Goal: Task Accomplishment & Management: Use online tool/utility

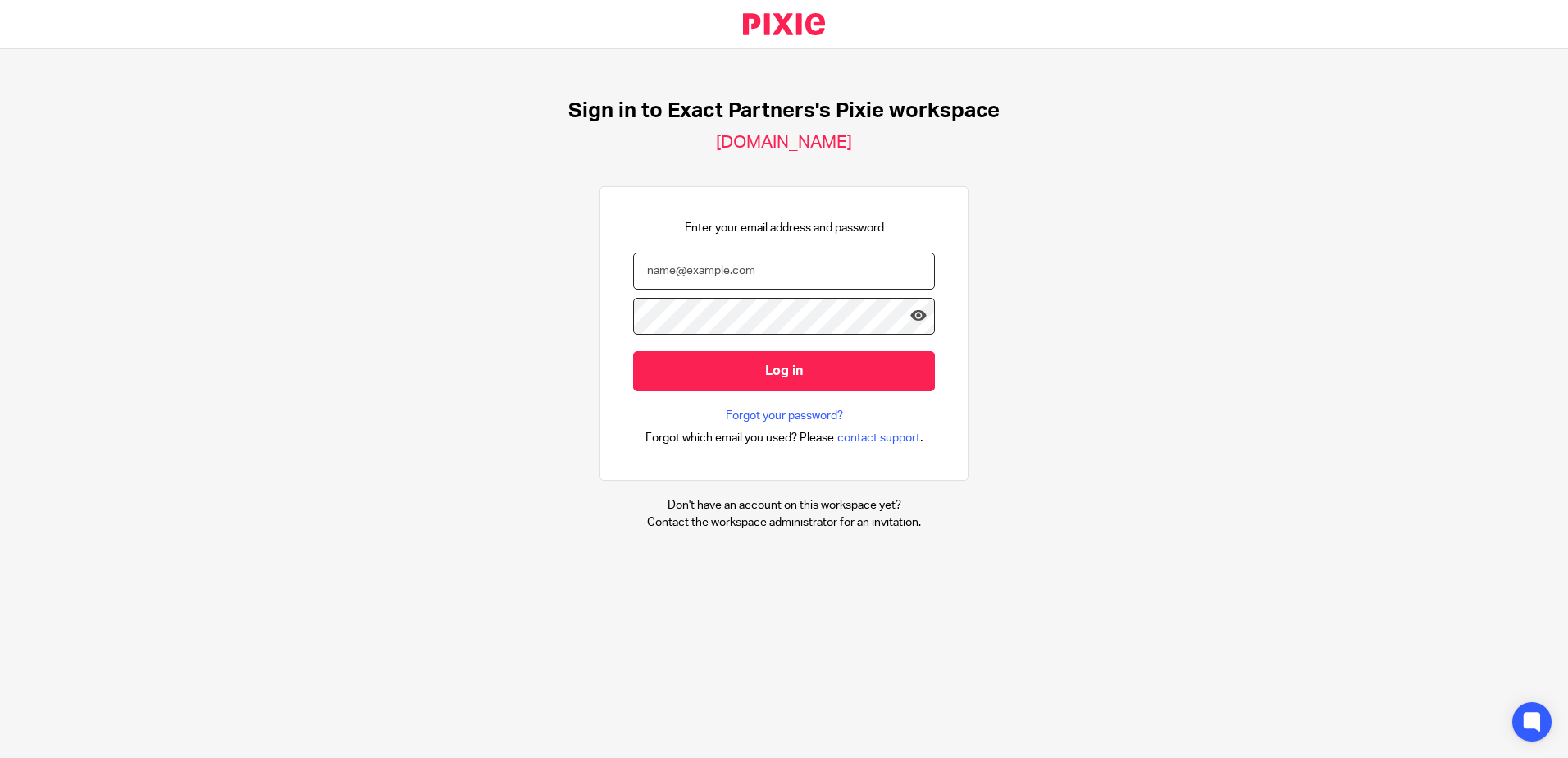
type input "bwesolowski@getexact.com"
click at [0, 757] on nordpass-portal at bounding box center [0, 758] width 0 height 0
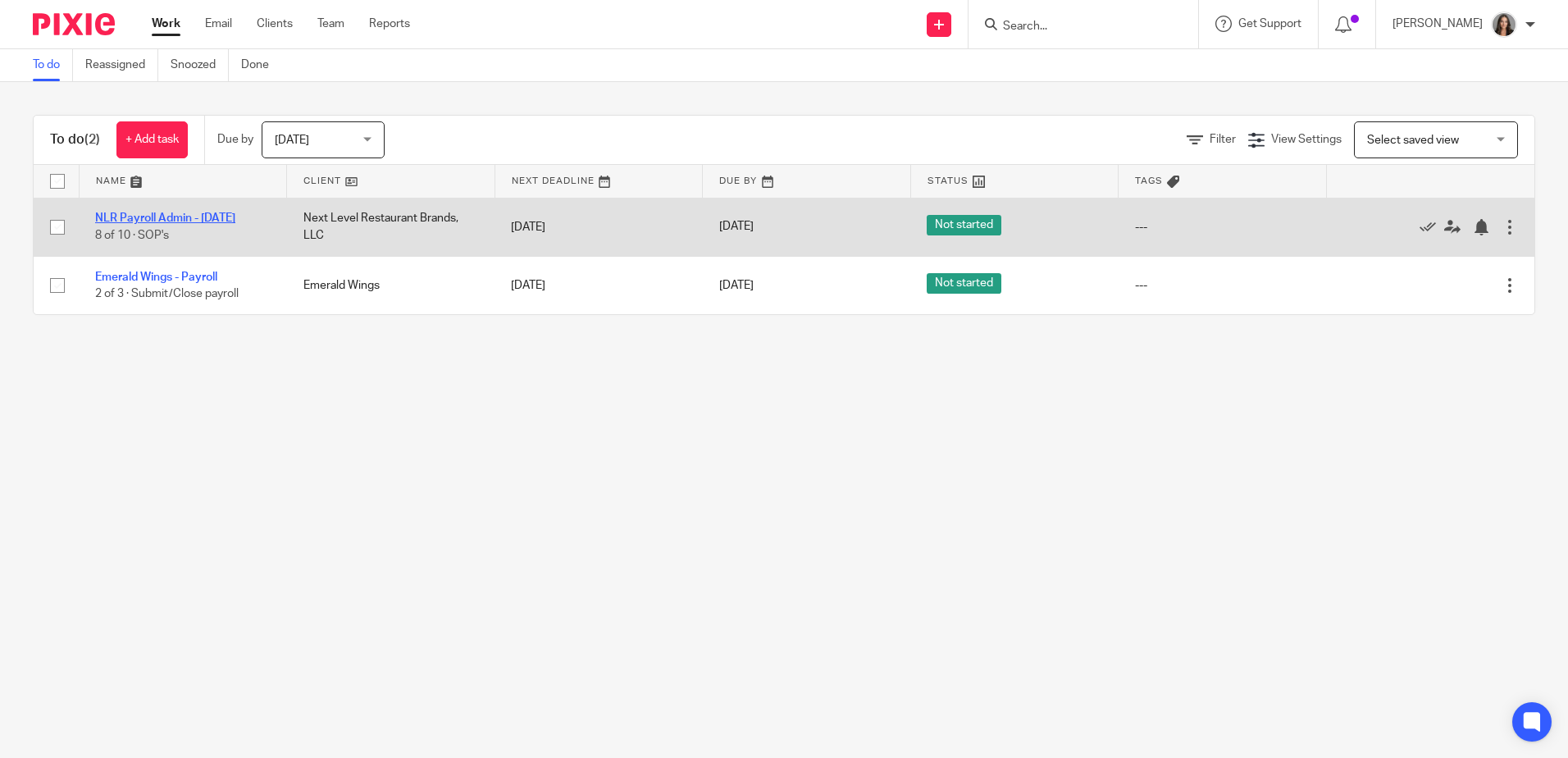
click at [208, 222] on link "NLR Payroll Admin - Tuesday" at bounding box center [165, 218] width 140 height 11
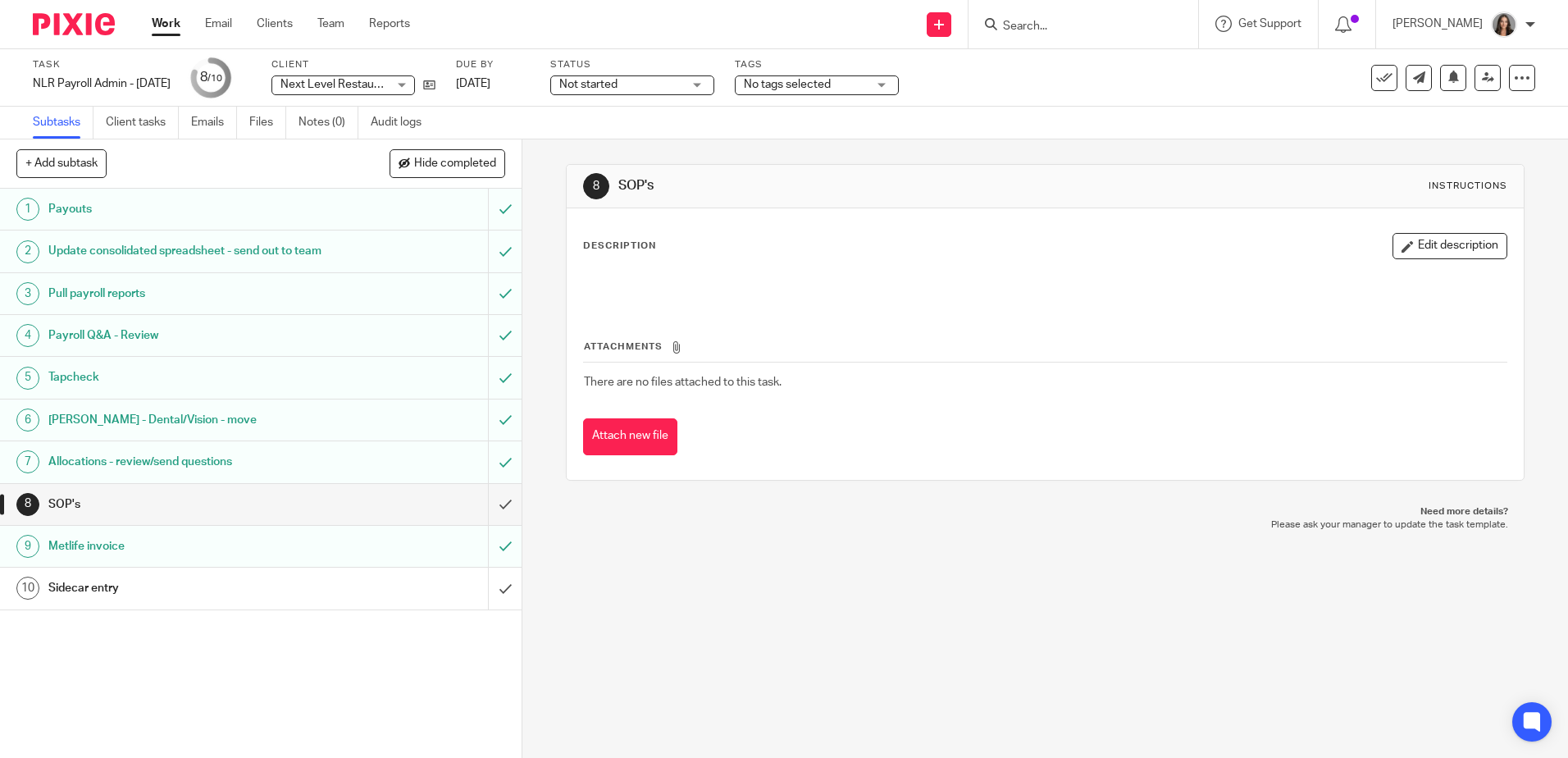
click at [161, 19] on link "Work" at bounding box center [166, 23] width 28 height 16
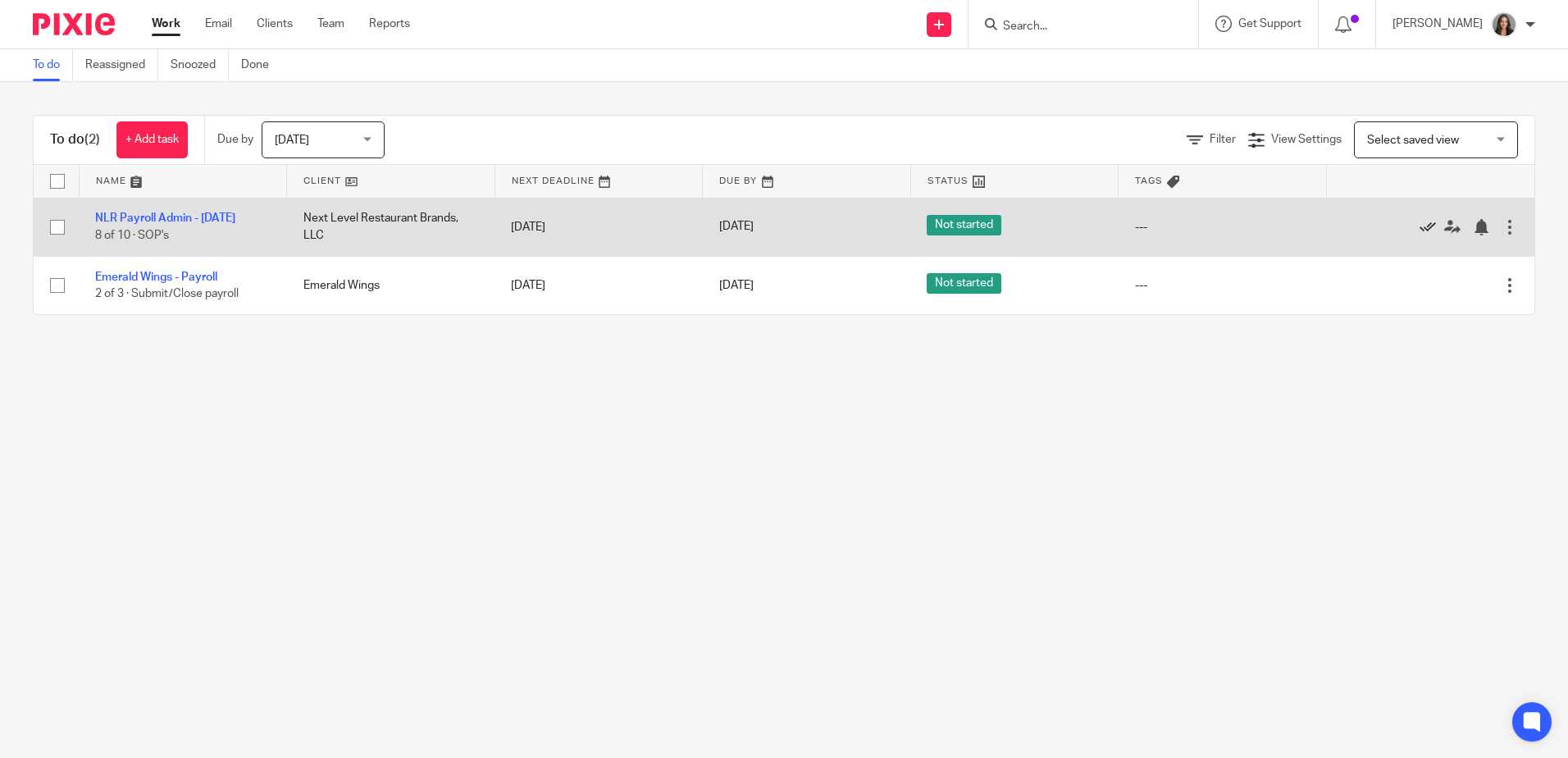
click at [1420, 228] on icon at bounding box center [1428, 227] width 16 height 16
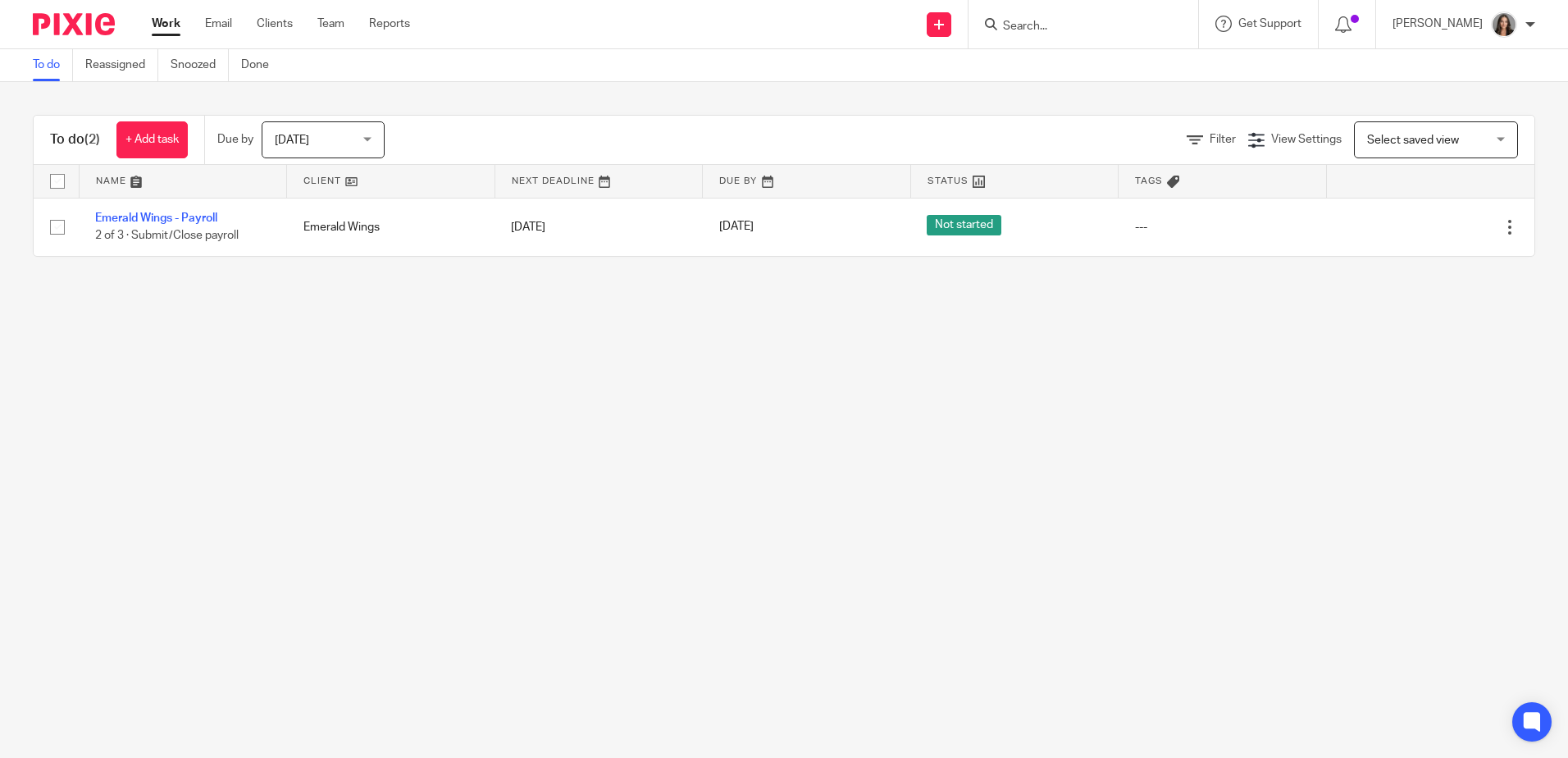
click at [310, 136] on span "Today" at bounding box center [319, 139] width 87 height 34
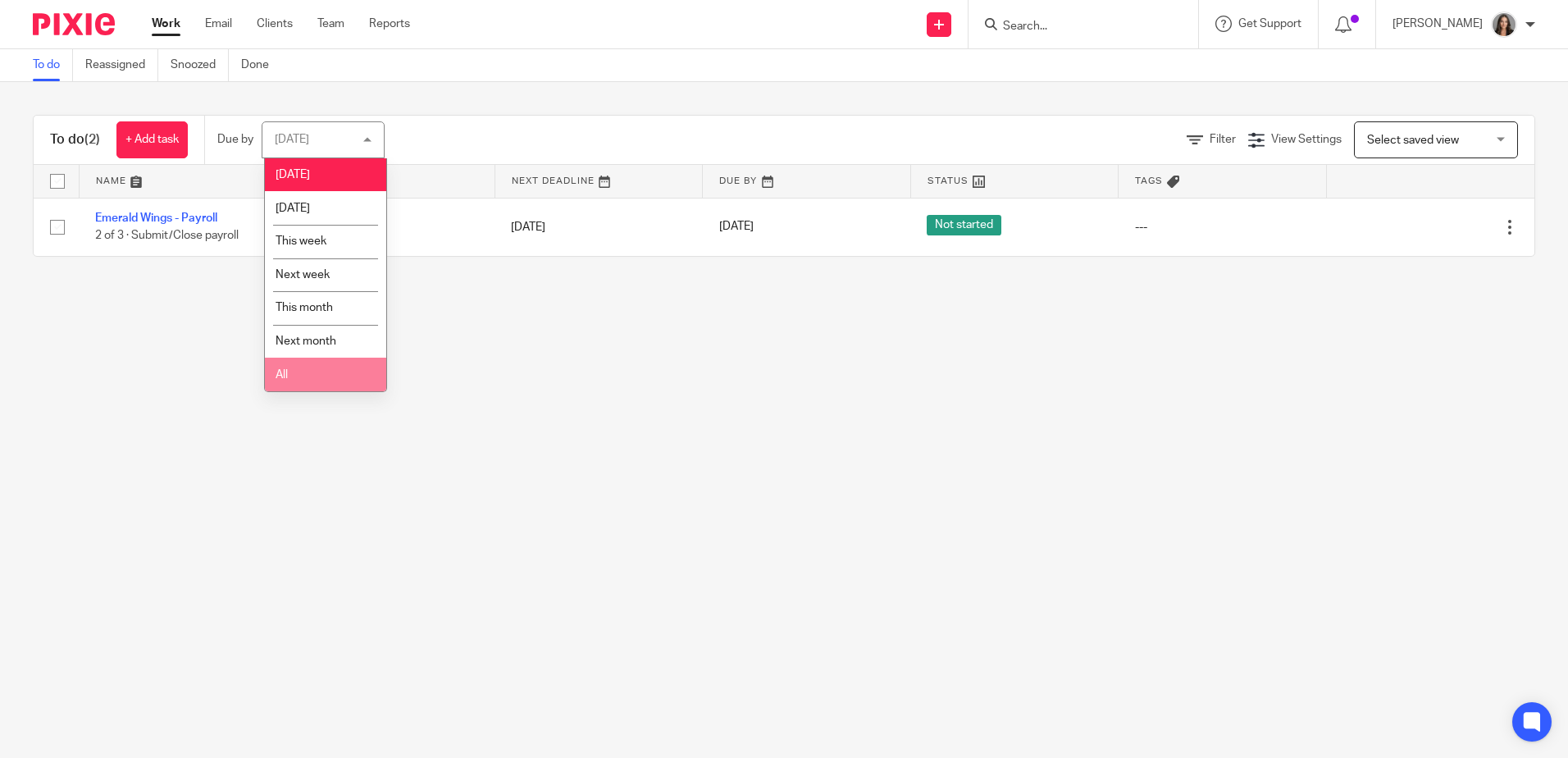
drag, startPoint x: 314, startPoint y: 353, endPoint x: 316, endPoint y: 377, distance: 24.1
click at [316, 377] on ul "Today Tomorrow This week Next week This month Next month All" at bounding box center [325, 275] width 121 height 233
click at [310, 374] on li "All" at bounding box center [325, 374] width 121 height 33
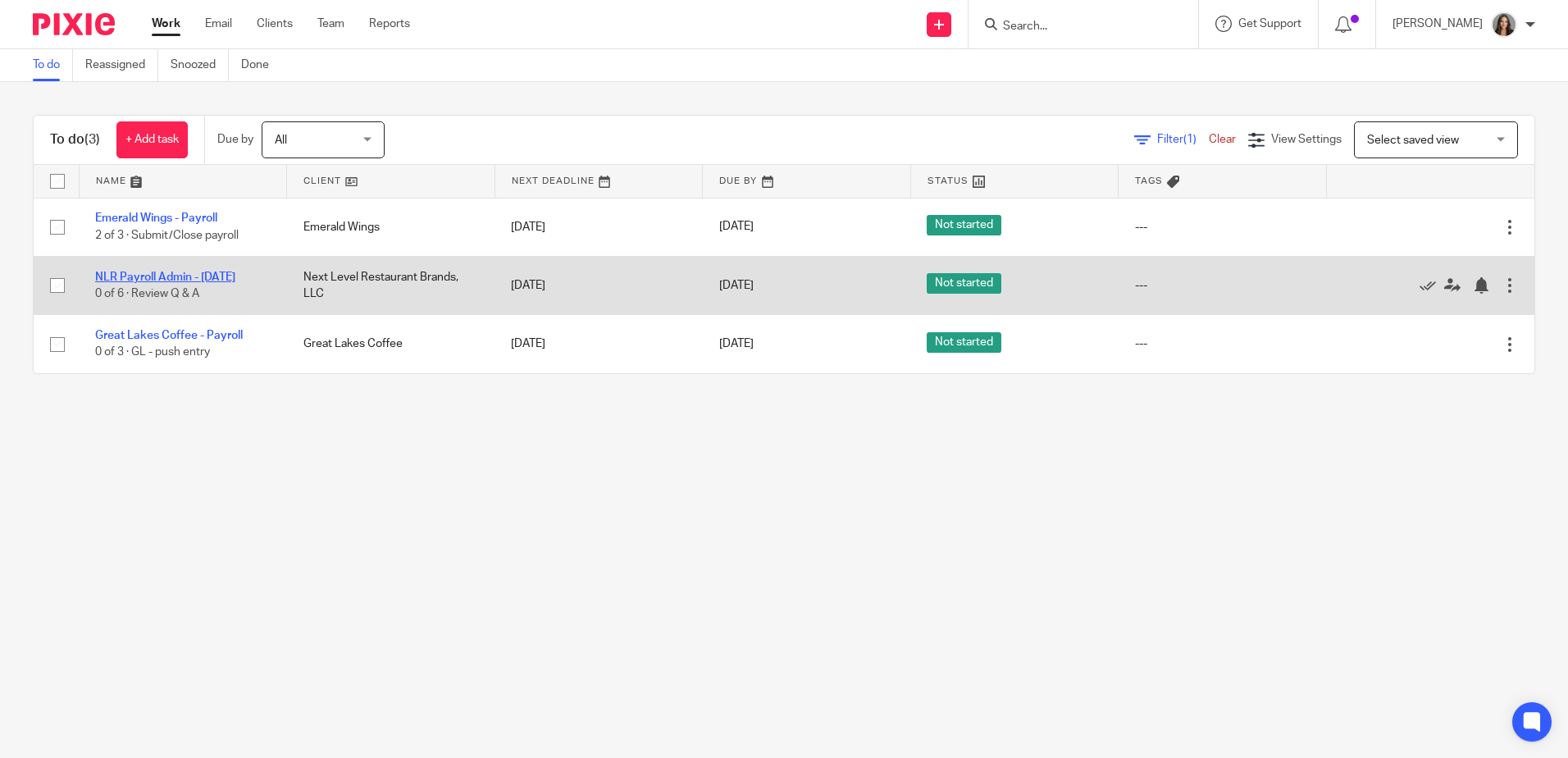
click at [175, 279] on link "NLR Payroll Admin - [DATE]" at bounding box center [165, 277] width 140 height 11
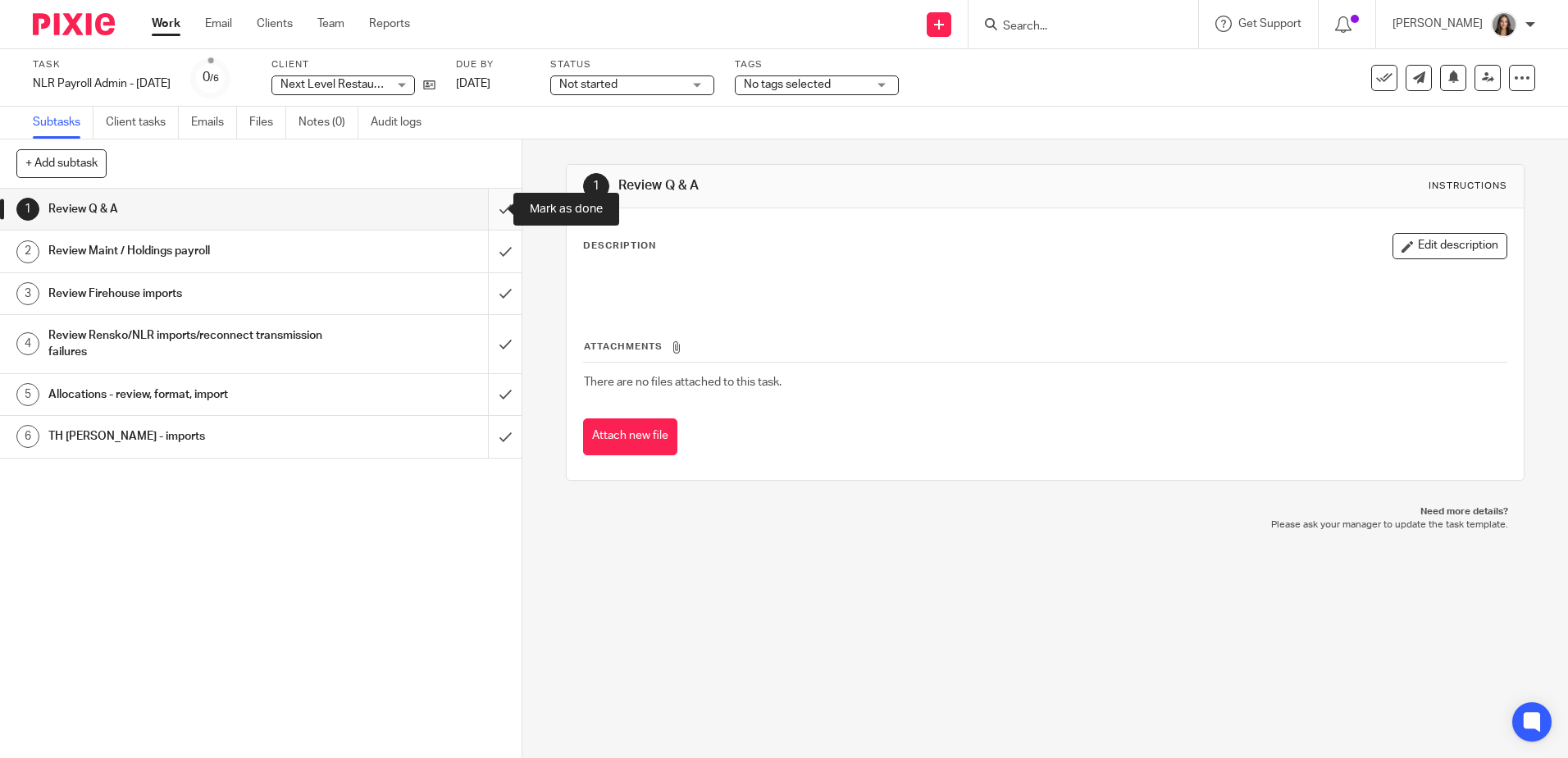
click at [490, 215] on input "submit" at bounding box center [261, 209] width 522 height 41
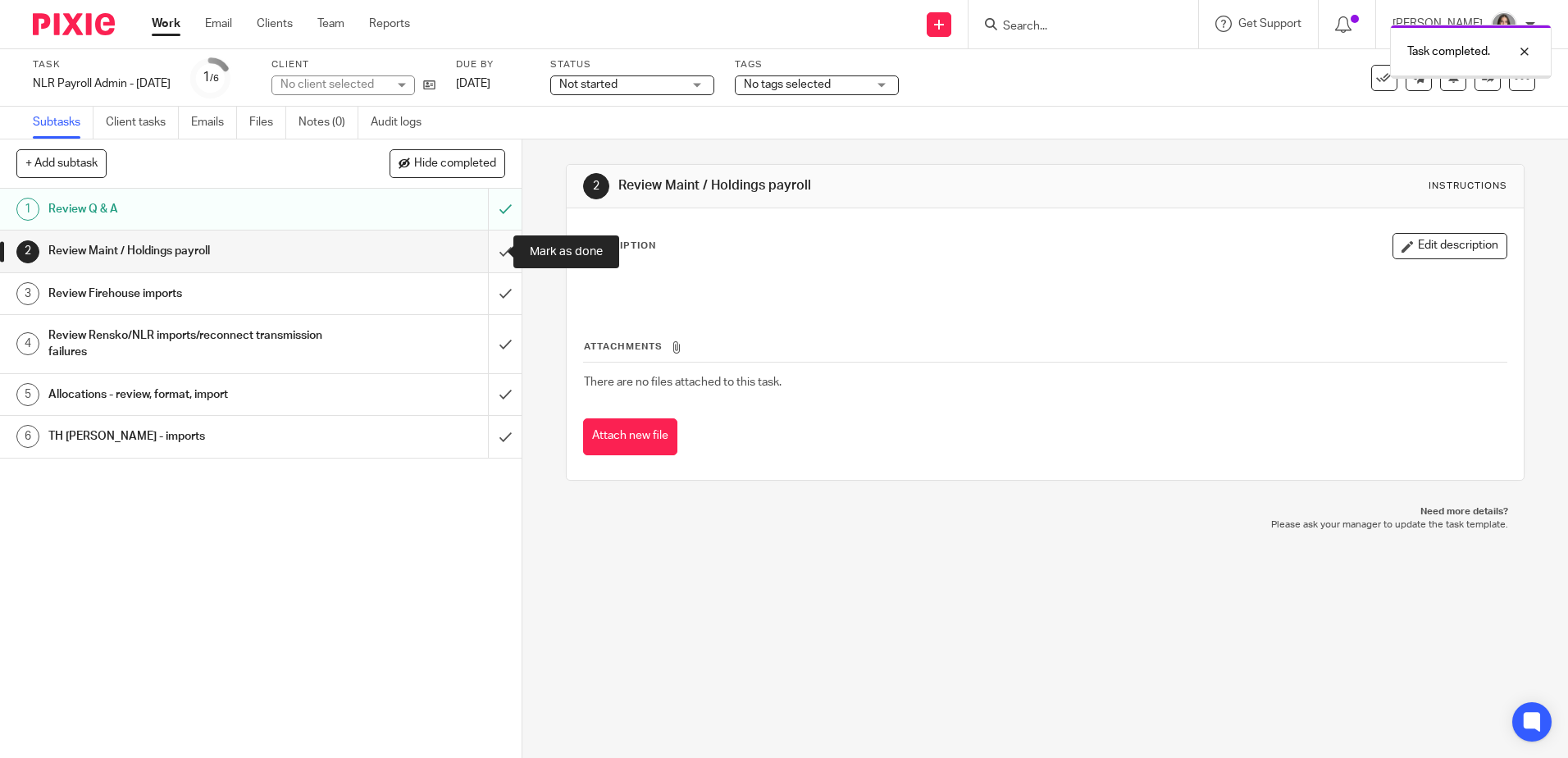
click at [489, 254] on input "submit" at bounding box center [261, 250] width 522 height 41
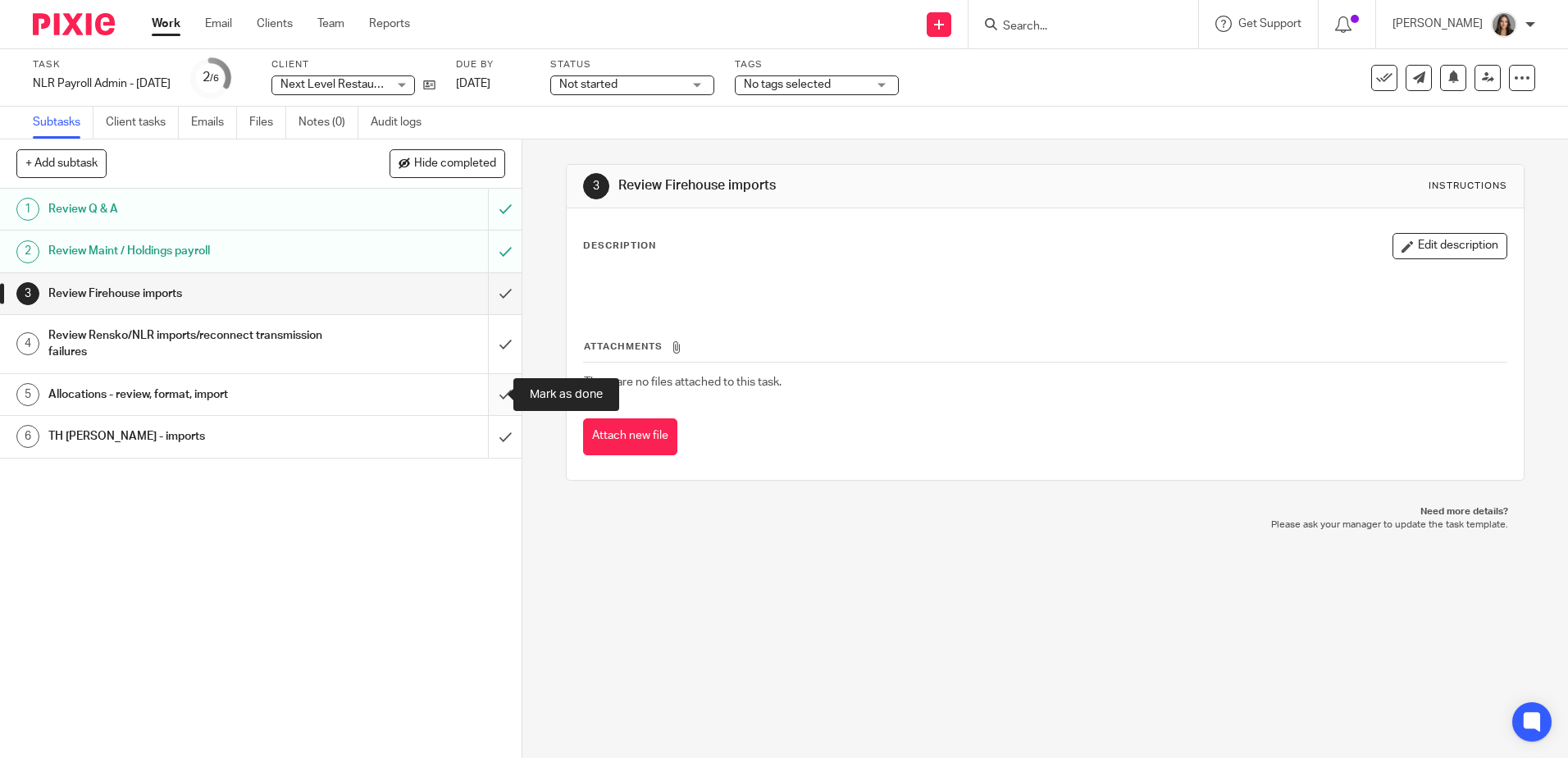
click at [484, 397] on input "submit" at bounding box center [261, 394] width 522 height 41
click at [155, 32] on link "Work" at bounding box center [166, 23] width 28 height 16
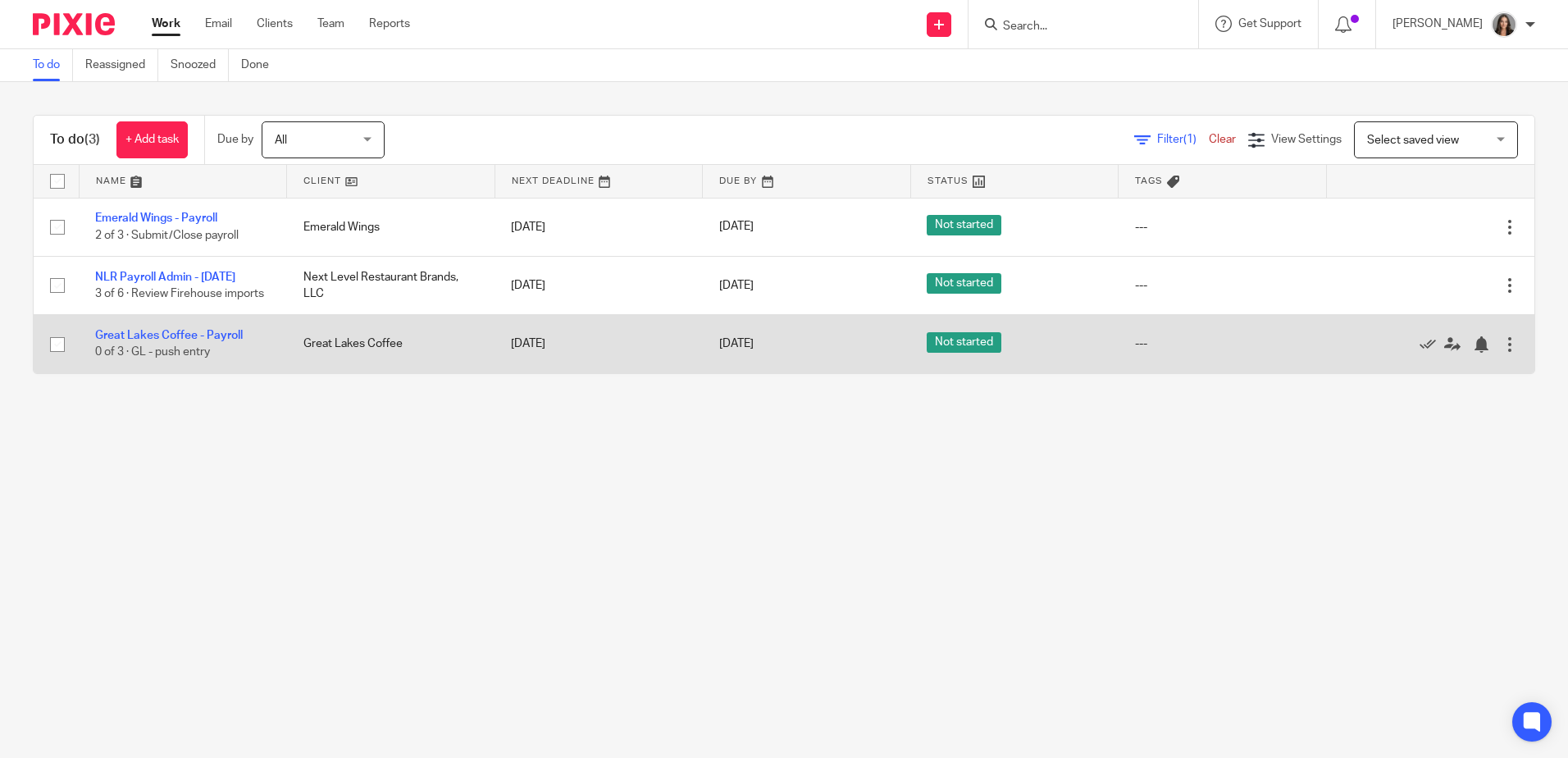
click at [51, 344] on input "checkbox" at bounding box center [57, 344] width 31 height 31
checkbox input "false"
click at [1420, 344] on icon at bounding box center [1428, 344] width 16 height 16
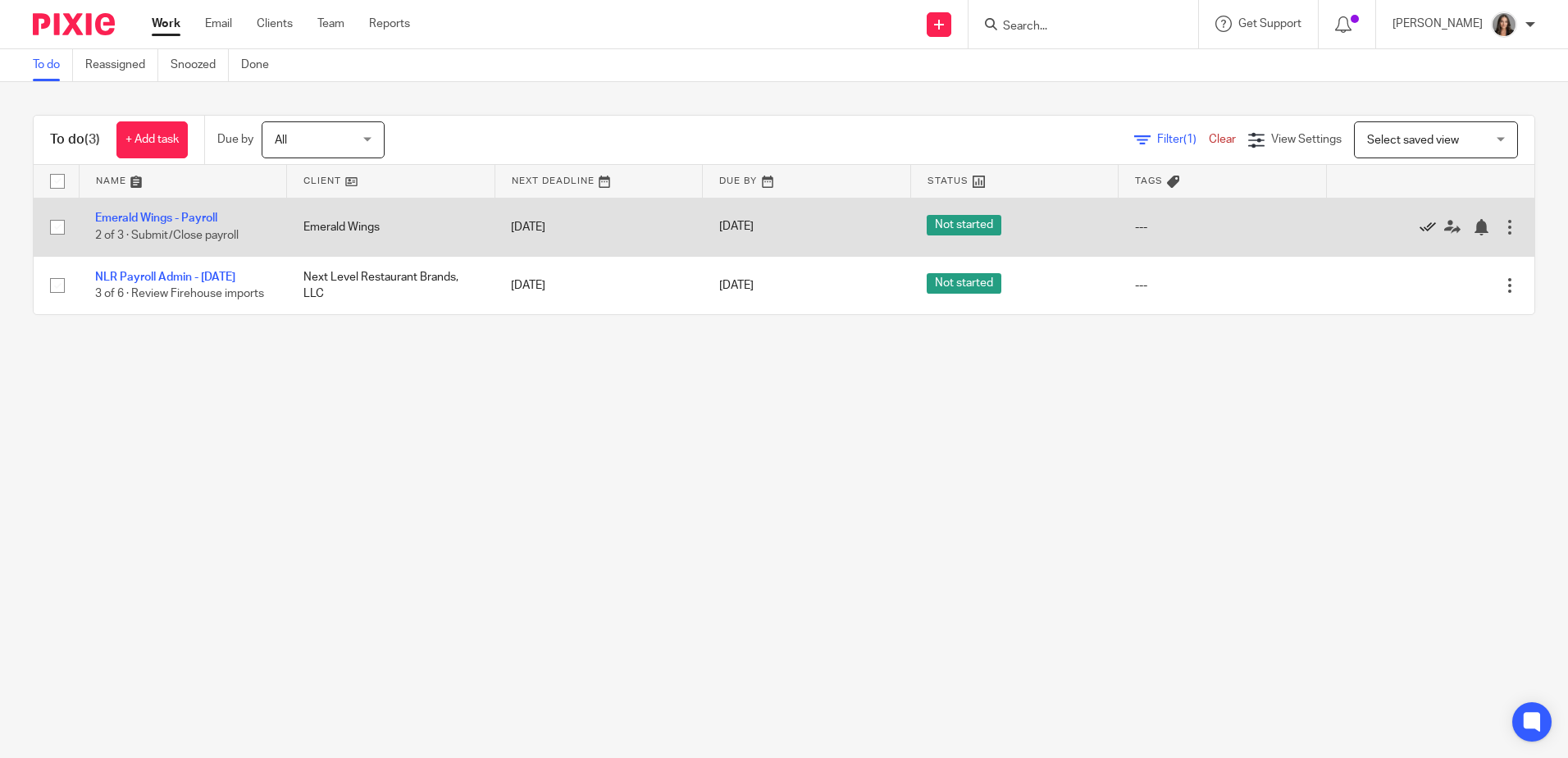
click at [1420, 222] on icon at bounding box center [1428, 227] width 16 height 16
